Goal: Task Accomplishment & Management: Use online tool/utility

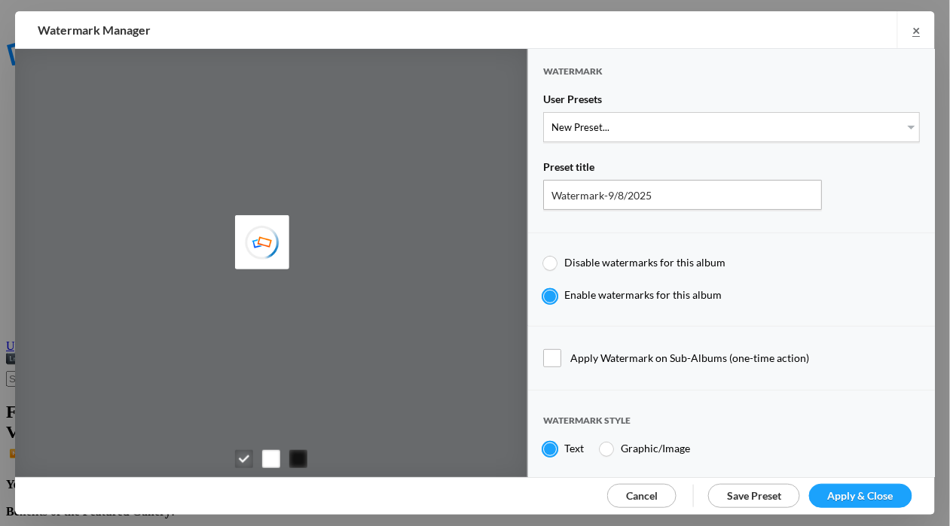
type input "[PERSON_NAME]"
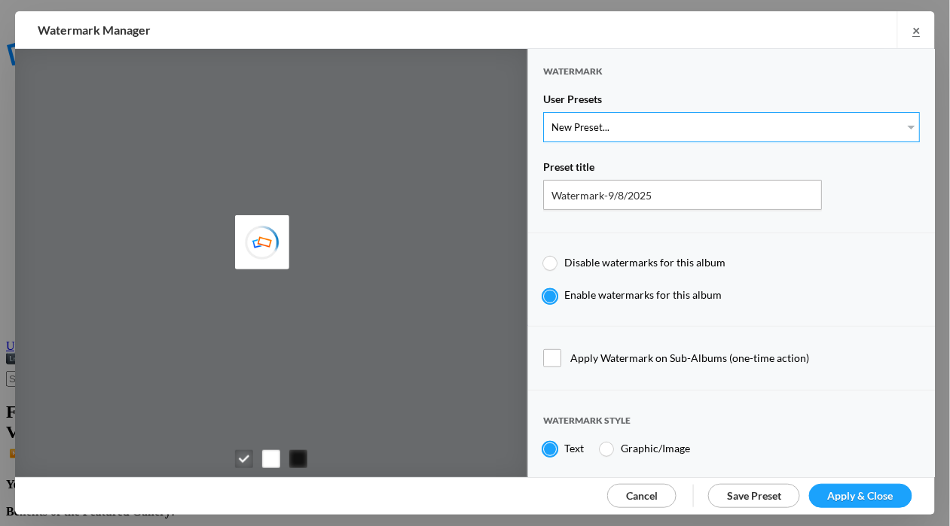
click at [902, 133] on select "New Preset... WhiteCPwatermark BlackCPwatermark capBLACK CAPWHITE GIFWHITE GIFB…" at bounding box center [731, 127] width 377 height 30
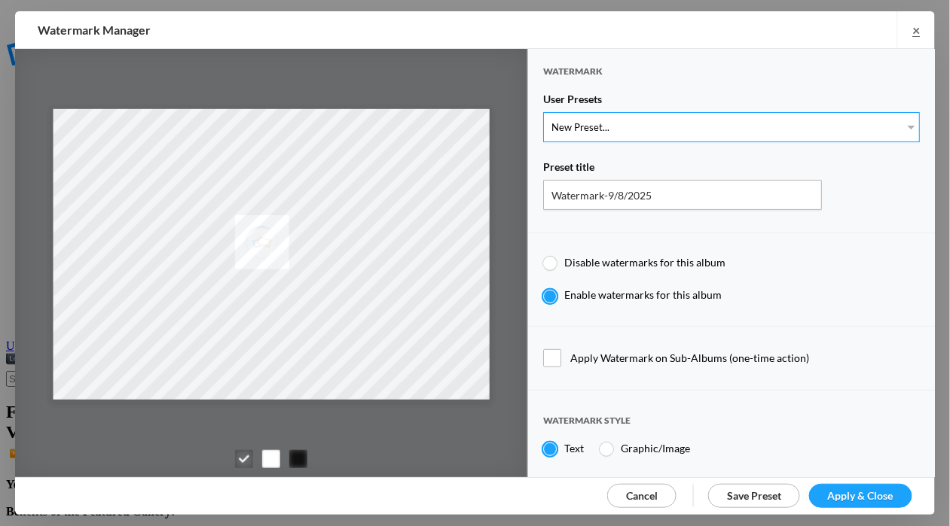
select select "1: Object"
click at [543, 112] on select "New Preset... WhiteCPwatermark BlackCPwatermark capBLACK CAPWHITE GIFWHITE GIFB…" at bounding box center [731, 127] width 377 height 30
type input "WhiteCPwatermark"
radio input "false"
radio input "true"
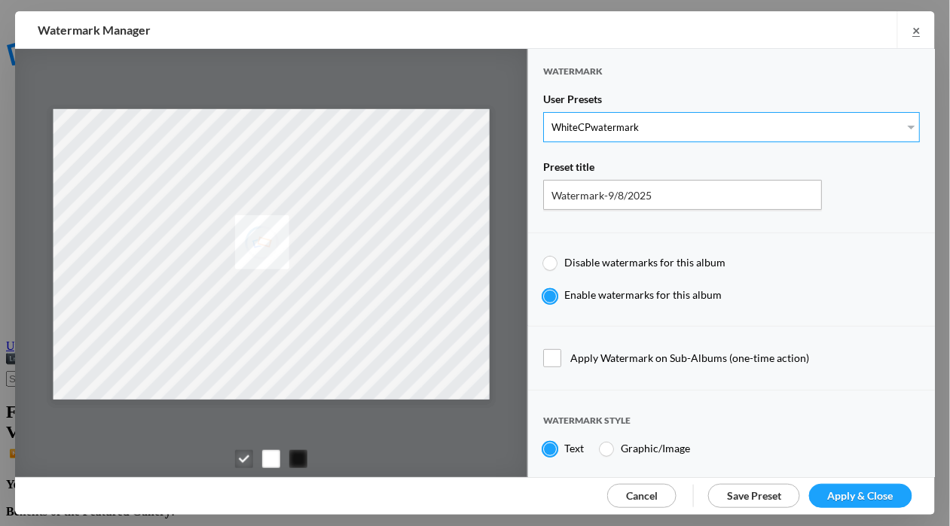
type input "41"
radio input "true"
radio input "false"
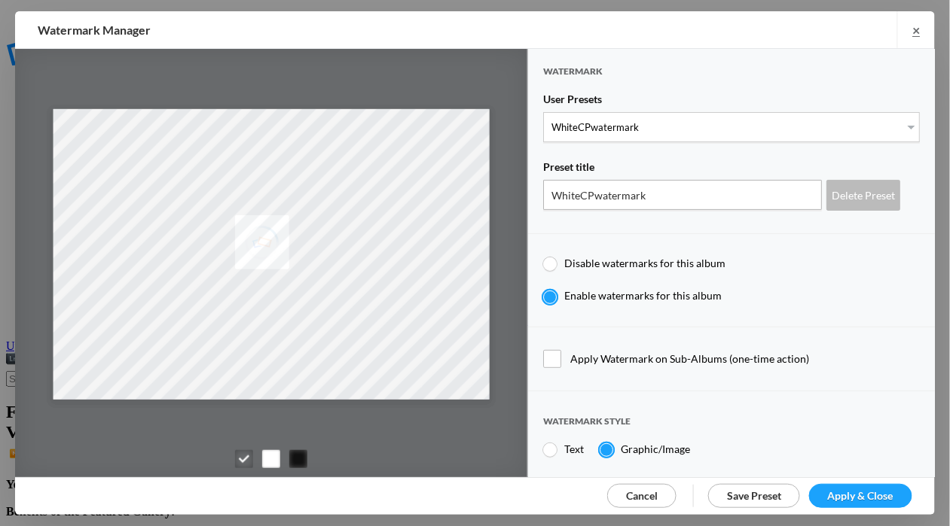
click at [862, 485] on link "Apply & Close" at bounding box center [860, 496] width 103 height 24
